Goal: Information Seeking & Learning: Learn about a topic

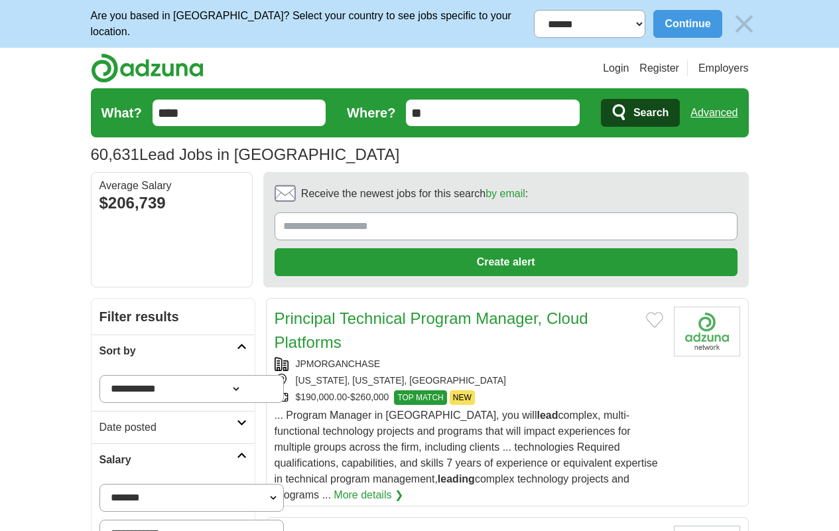
scroll to position [1664, 0]
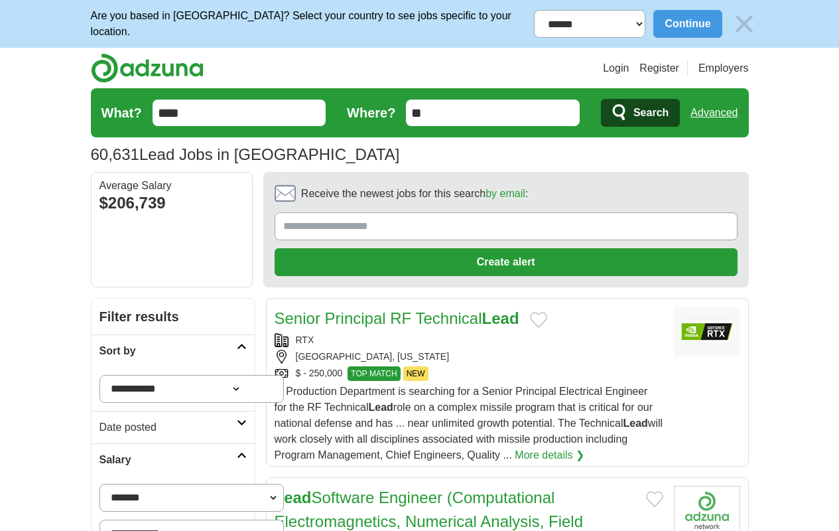
scroll to position [1783, 0]
